Goal: Find specific page/section: Find specific page/section

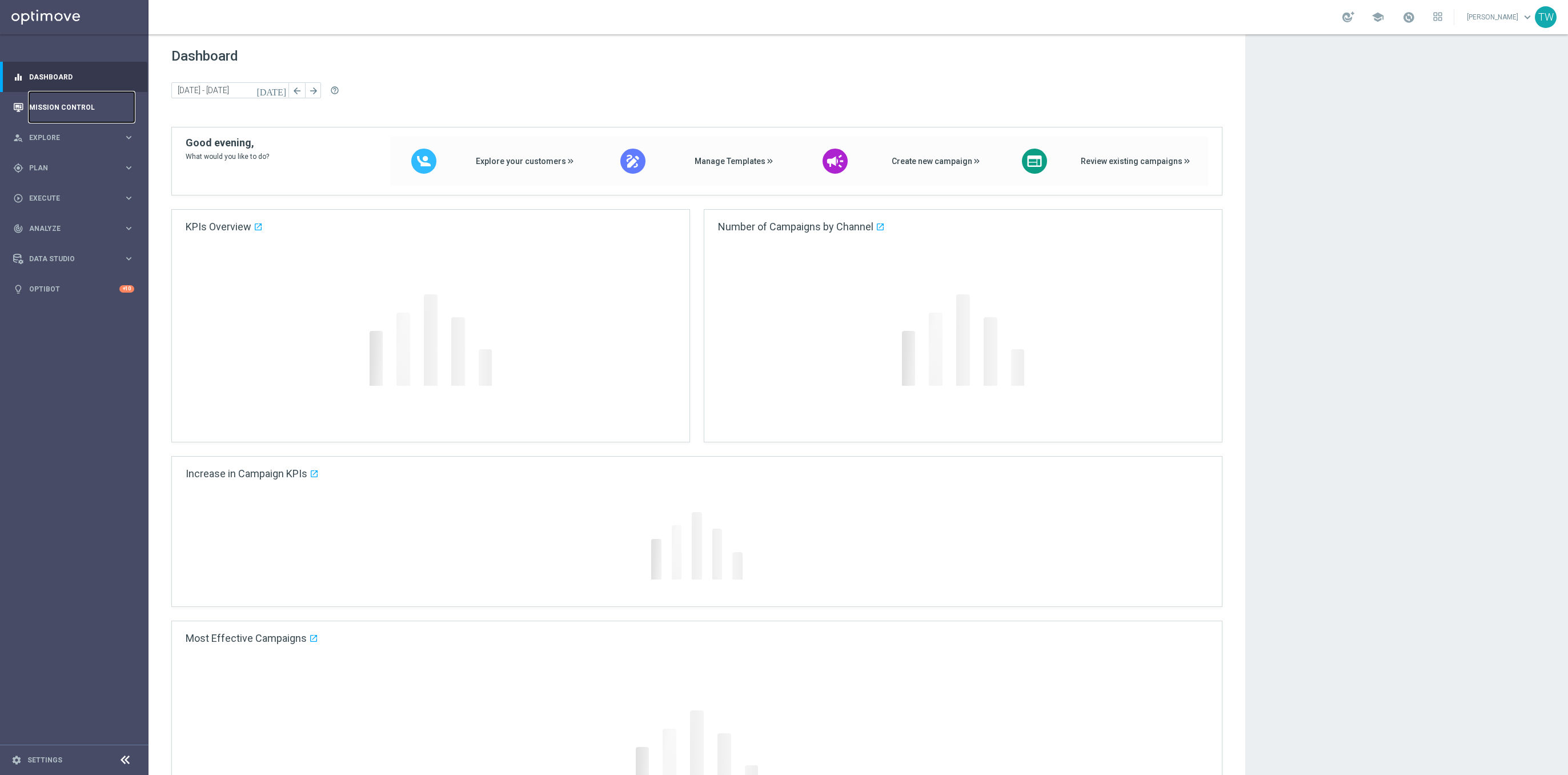
click at [91, 111] on link "Mission Control" at bounding box center [81, 107] width 105 height 30
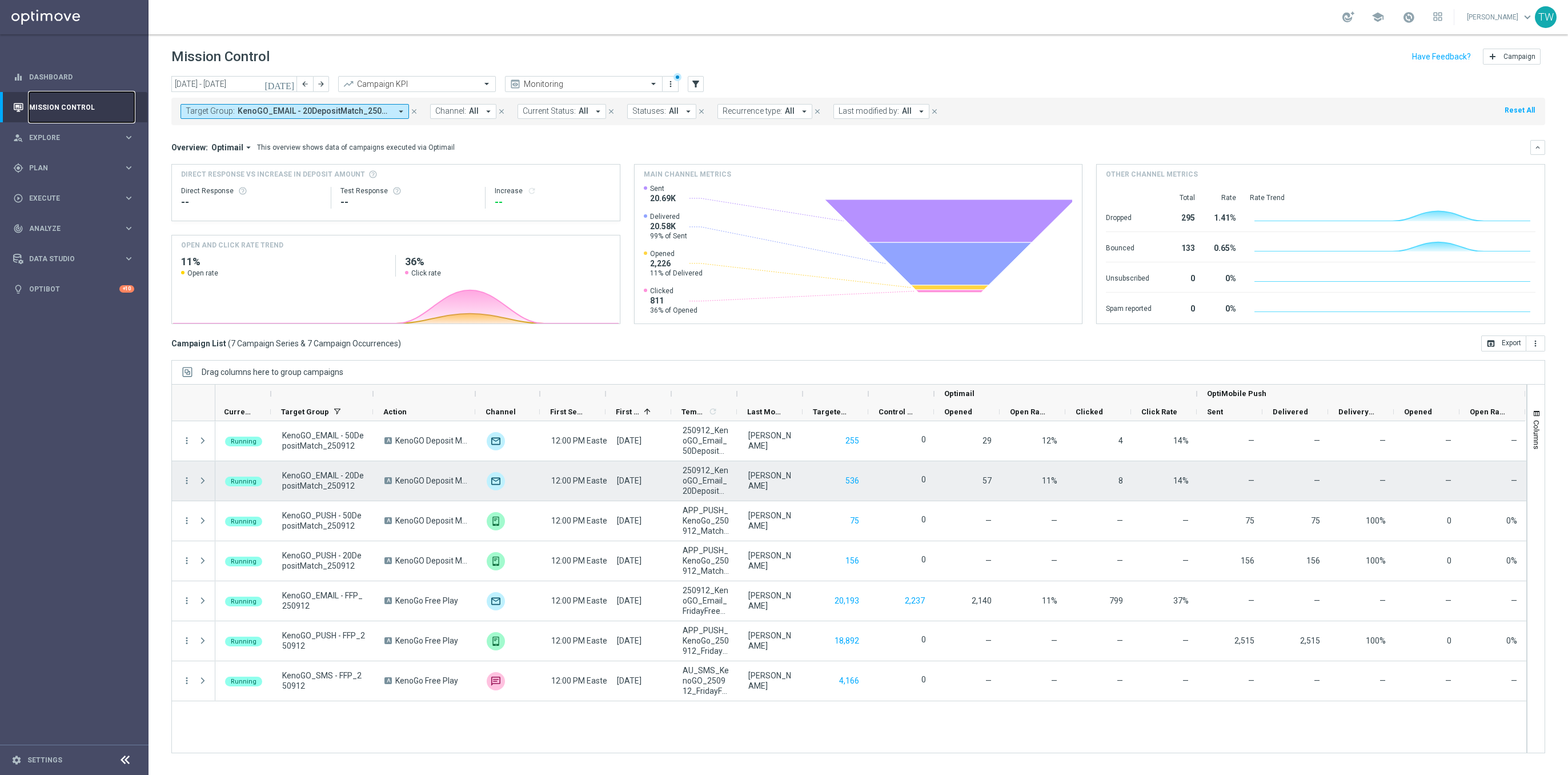
scroll to position [0, 1]
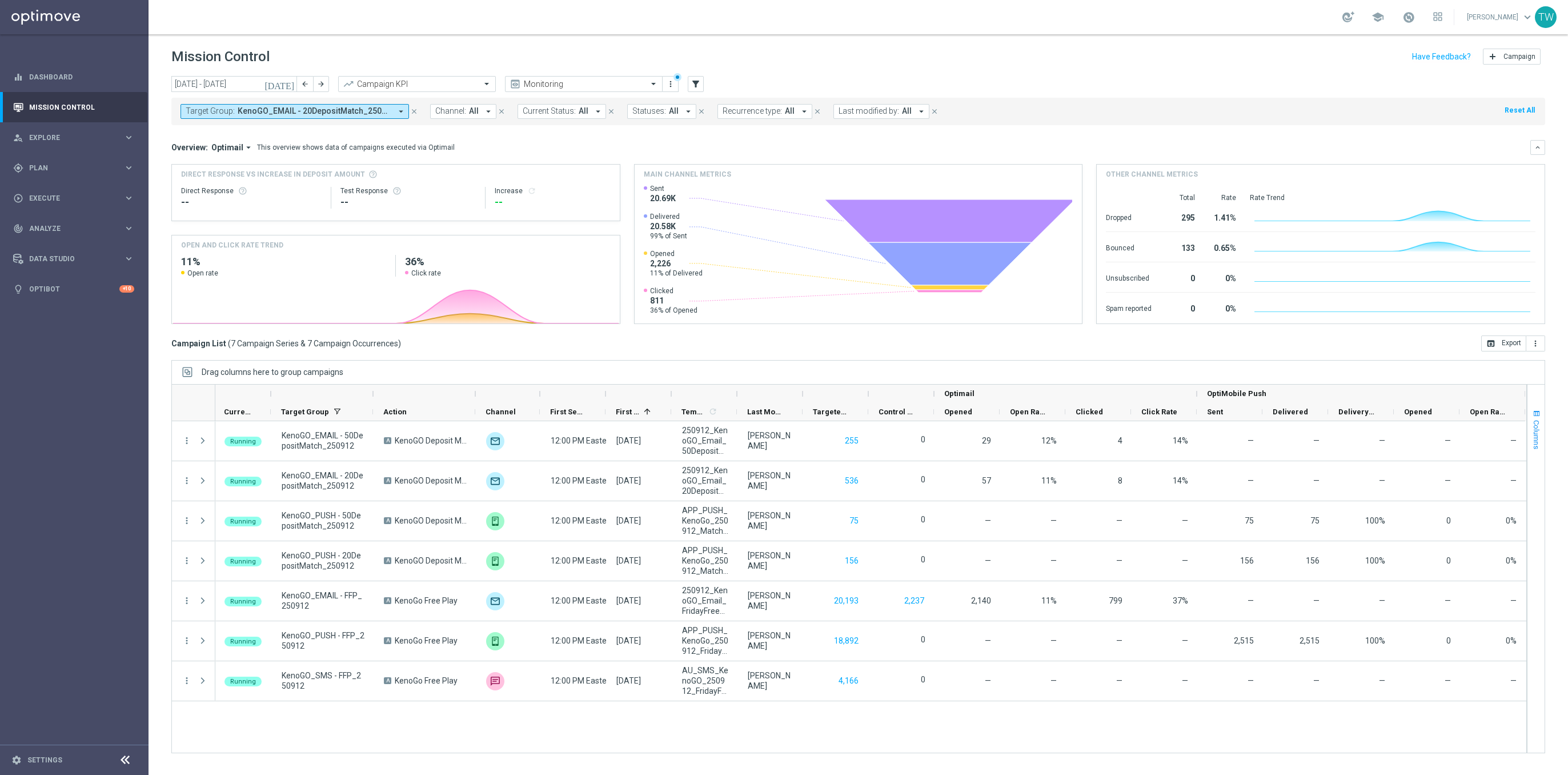
click at [1161, 421] on span "Columns" at bounding box center [1537, 434] width 9 height 29
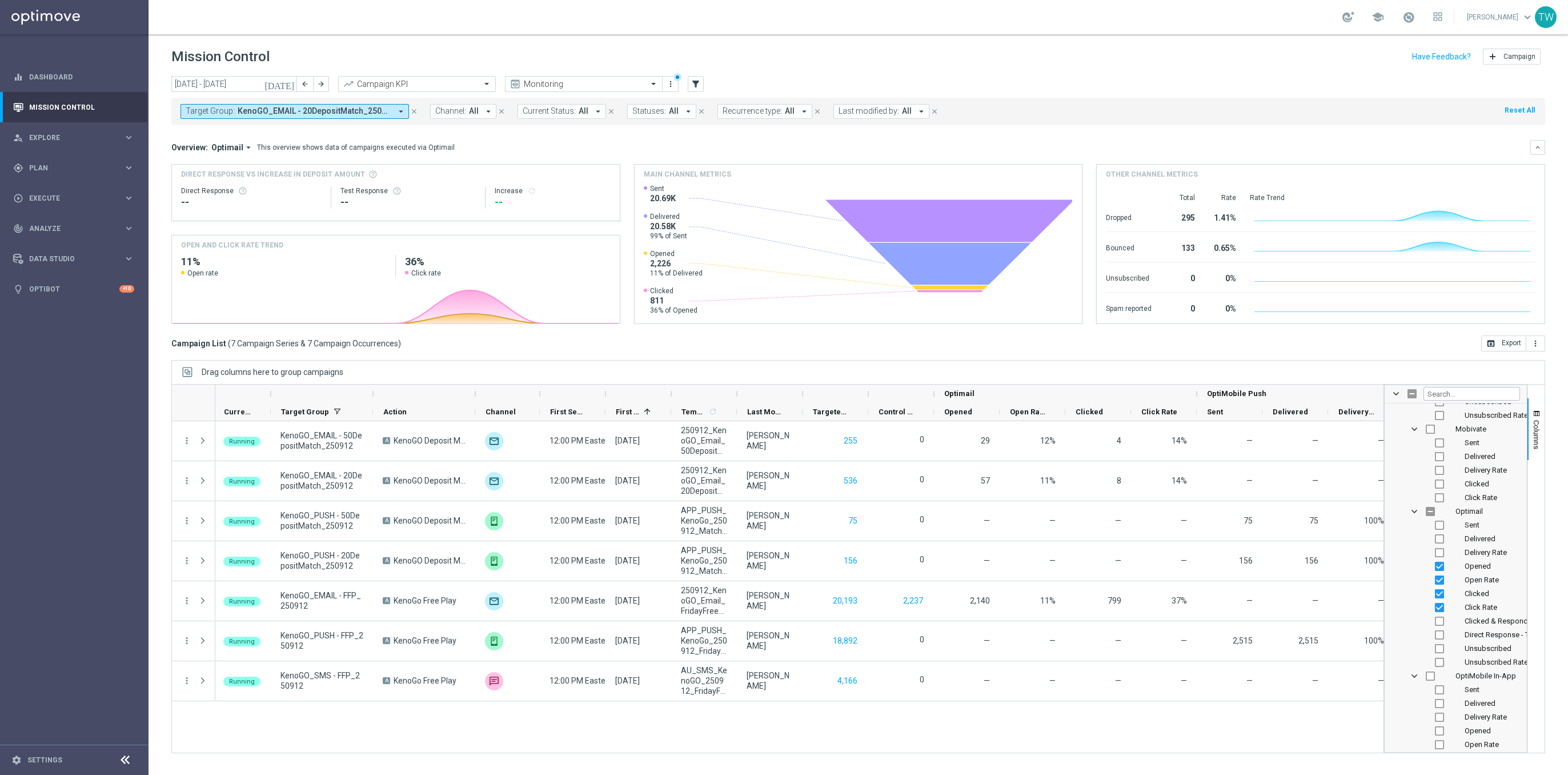
scroll to position [1245, 0]
click at [1161, 542] on input "Press SPACE to toggle visibility (hidden)" at bounding box center [1439, 539] width 9 height 9
checkbox input "true"
drag, startPoint x: 1438, startPoint y: 540, endPoint x: 1438, endPoint y: 549, distance: 9.0
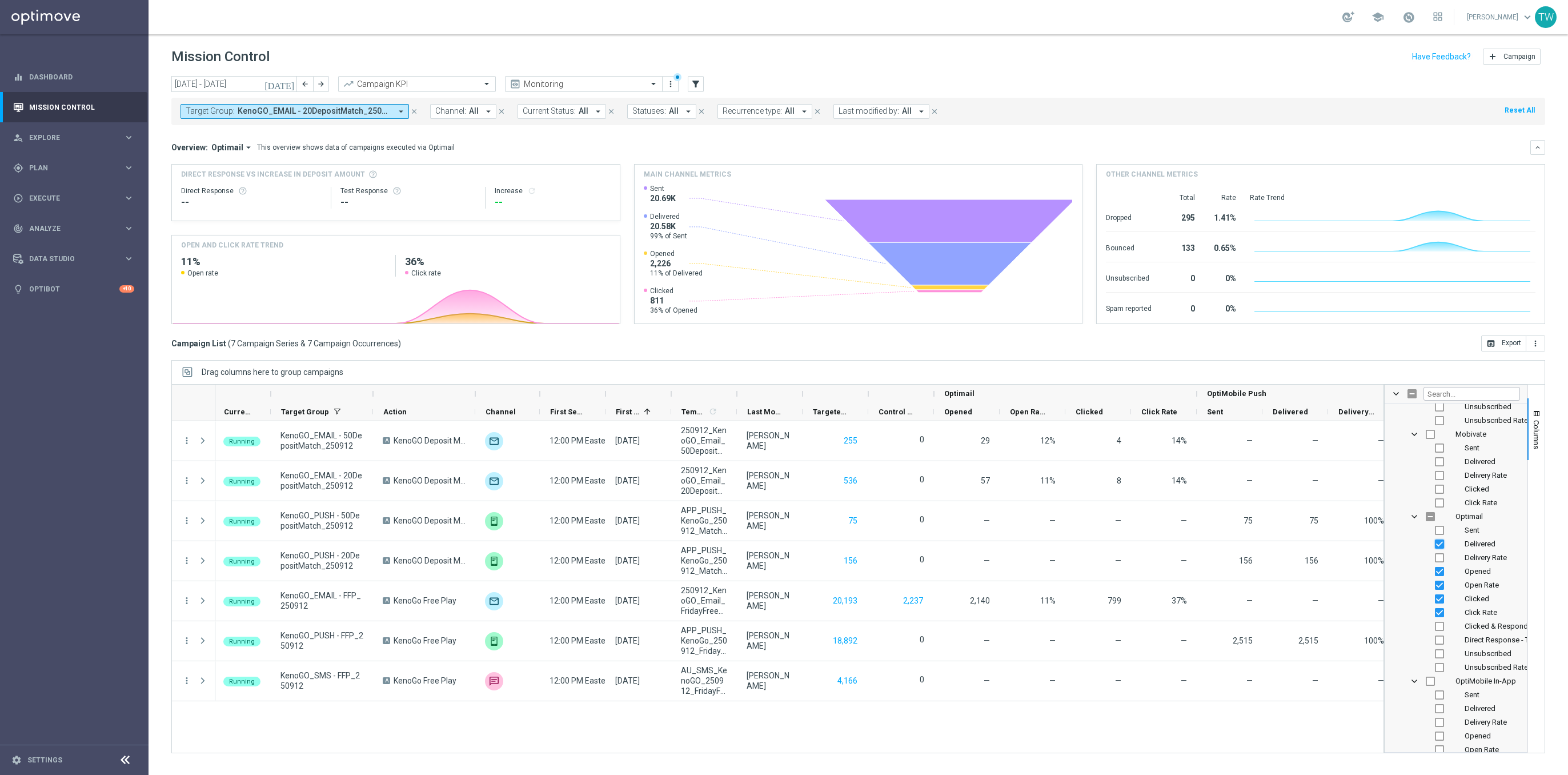
click at [1161, 541] on input "Press SPACE to toggle visibility (visible)" at bounding box center [1439, 544] width 9 height 9
checkbox input "false"
click at [1161, 560] on input "Press SPACE to toggle visibility (hidden)" at bounding box center [1439, 557] width 9 height 9
checkbox input "true"
click at [1161, 447] on span "Columns" at bounding box center [1537, 434] width 9 height 29
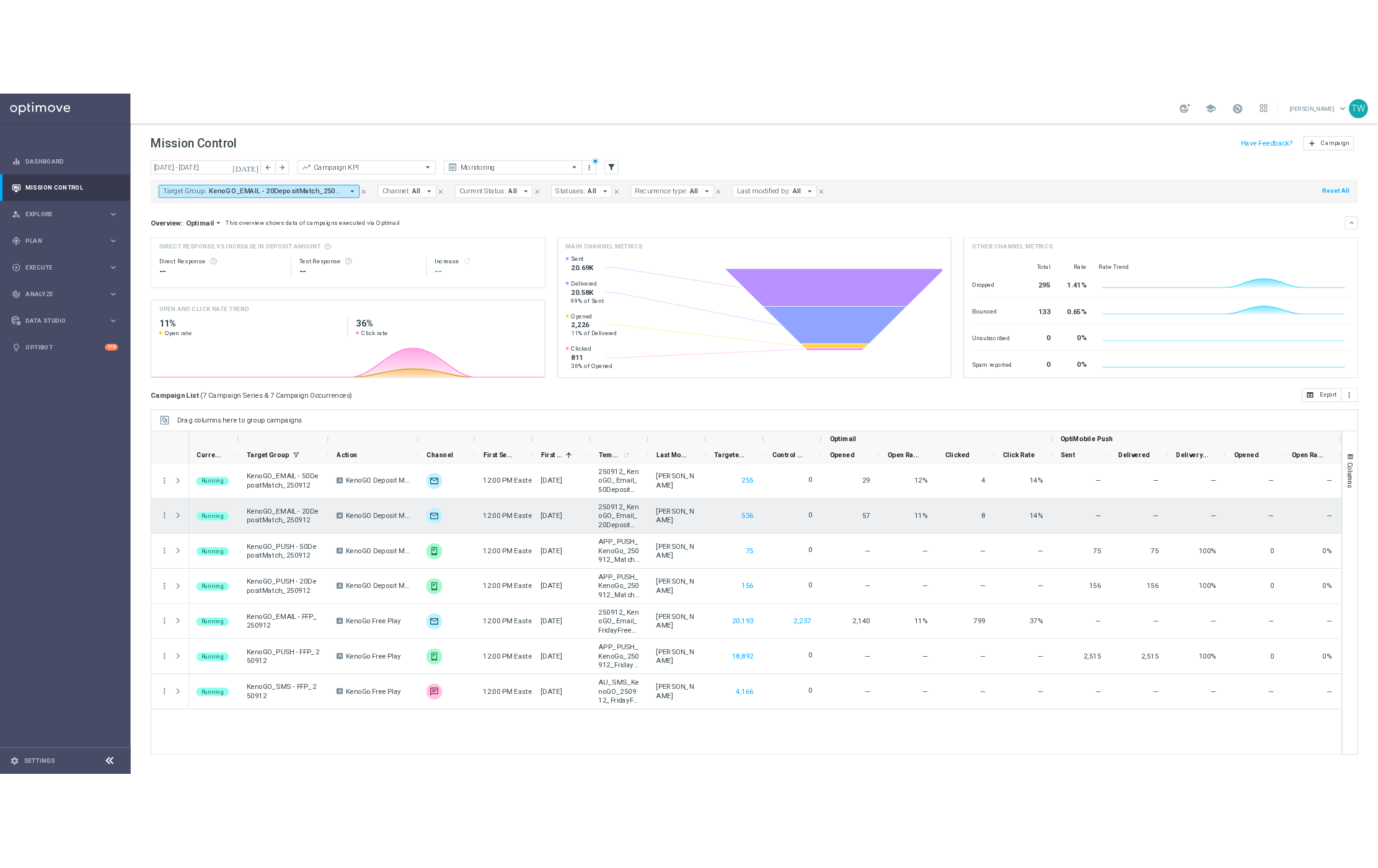
scroll to position [0, 123]
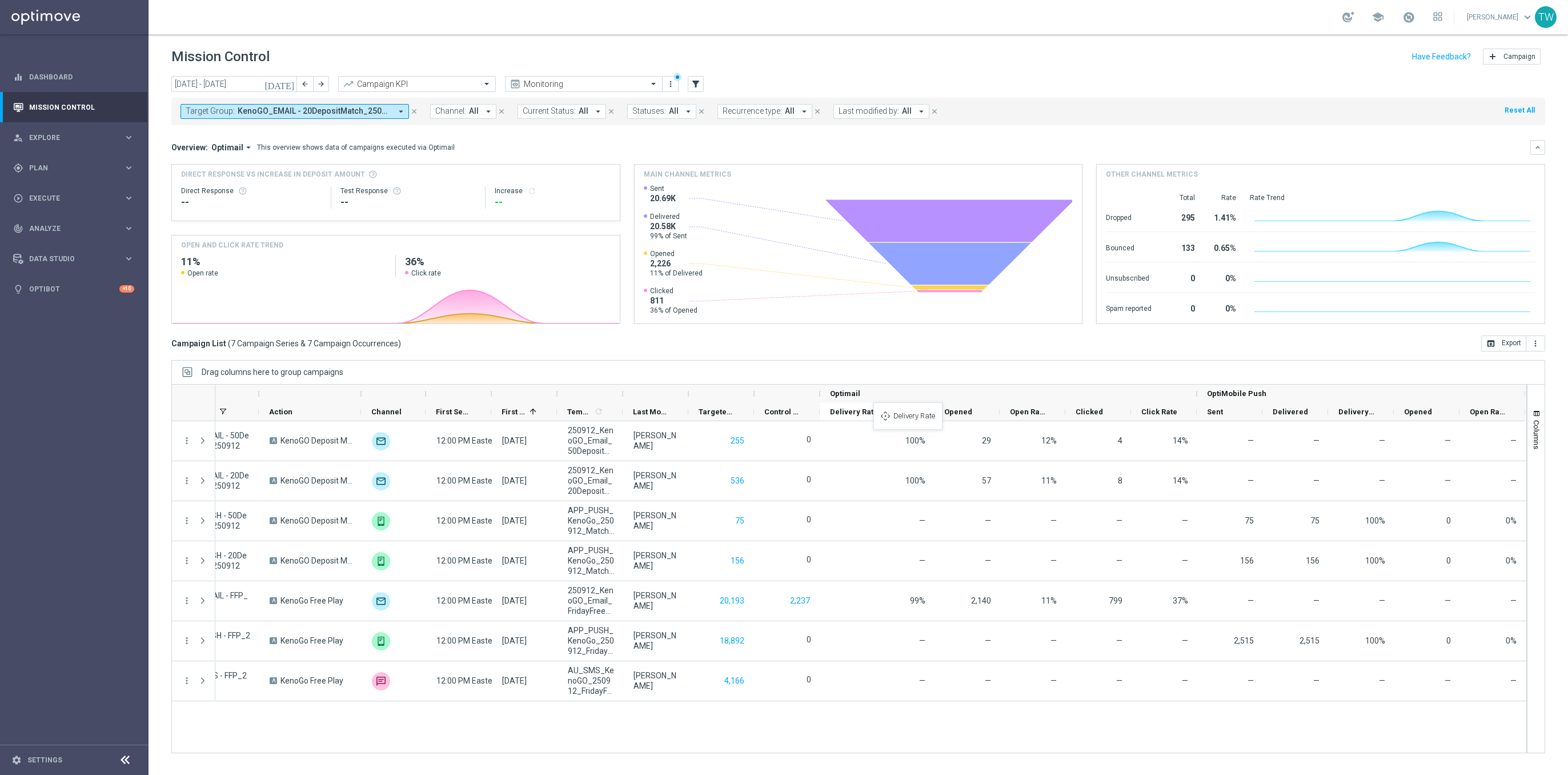
drag, startPoint x: 1457, startPoint y: 412, endPoint x: 879, endPoint y: 409, distance: 578.0
click at [1038, 374] on div "Drag columns here to group campaigns" at bounding box center [858, 372] width 1374 height 24
